Goal: Find specific page/section: Find specific page/section

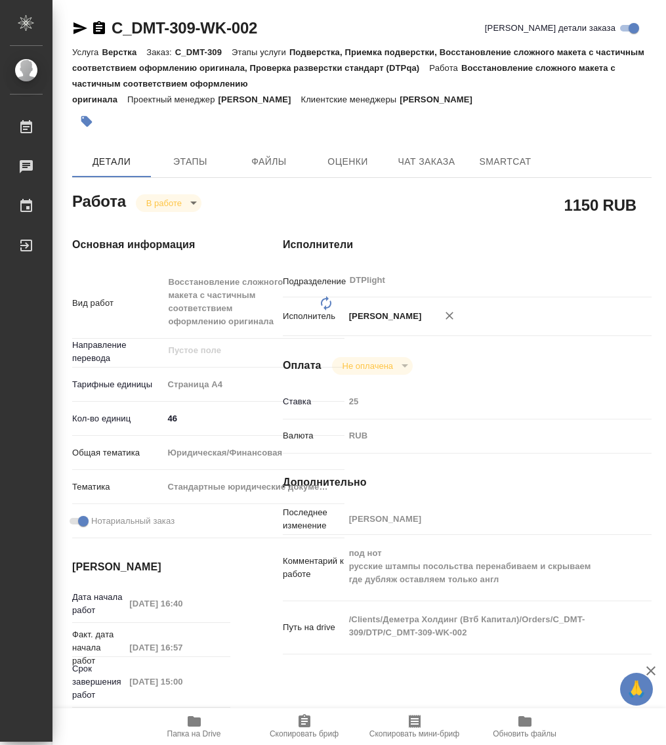
type textarea "x"
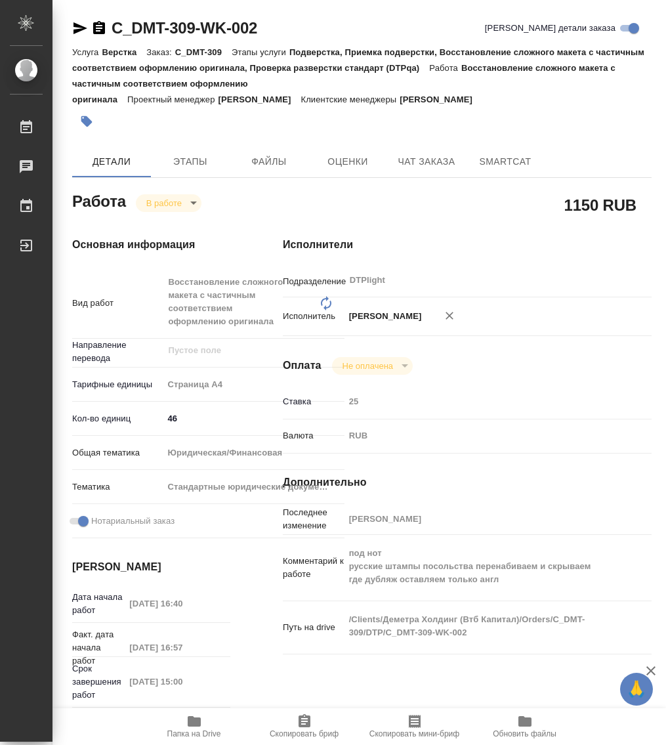
type textarea "x"
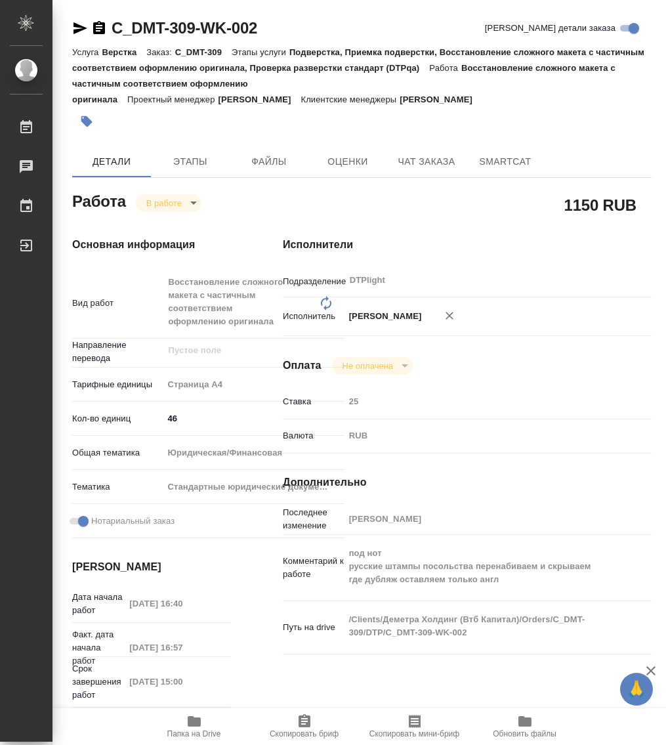
click at [194, 718] on icon "button" at bounding box center [194, 721] width 13 height 10
click at [107, 24] on div "C_DMT-309-WK-002" at bounding box center [164, 28] width 185 height 21
click at [101, 26] on icon "button" at bounding box center [99, 28] width 16 height 16
